Goal: Task Accomplishment & Management: Use online tool/utility

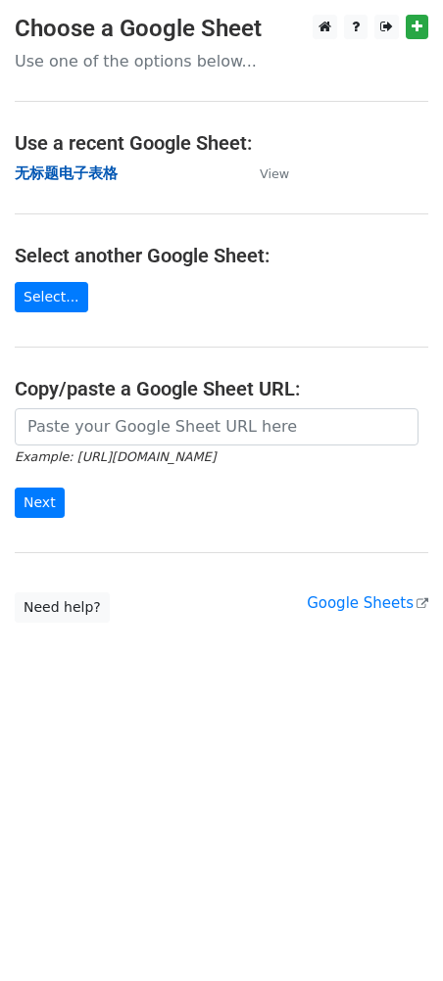
click at [91, 180] on strong "无标题电子表格" at bounding box center [66, 173] width 103 height 18
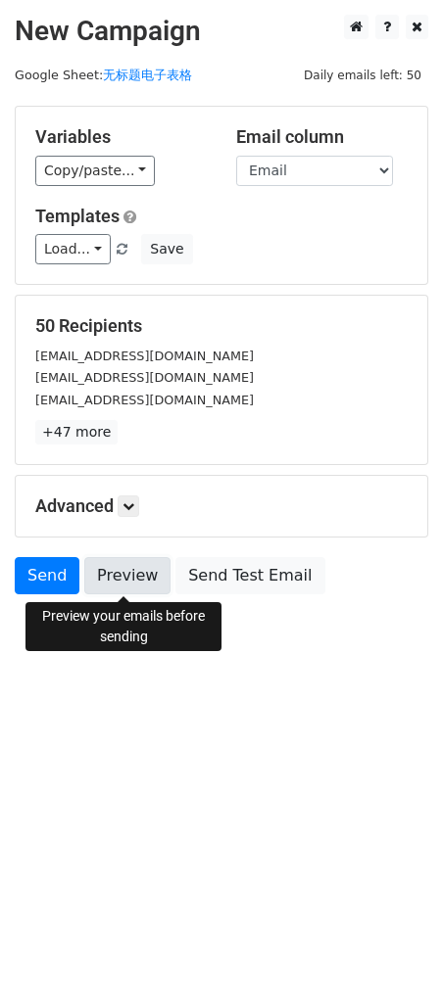
click at [119, 590] on link "Preview" at bounding box center [127, 575] width 86 height 37
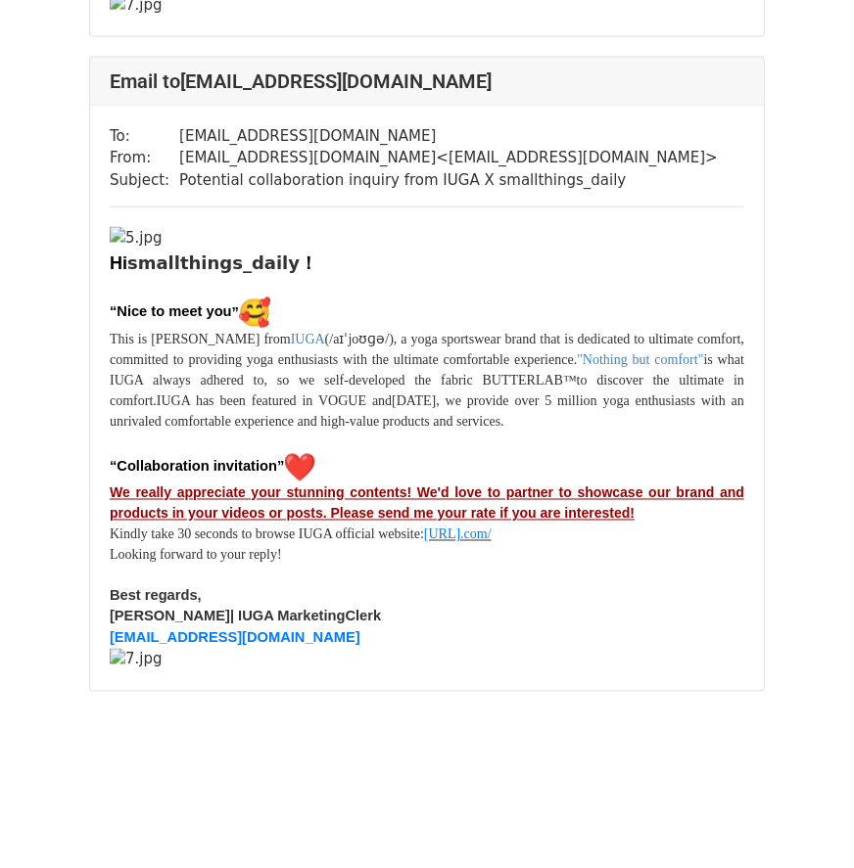
scroll to position [45089, 0]
